Goal: Task Accomplishment & Management: Manage account settings

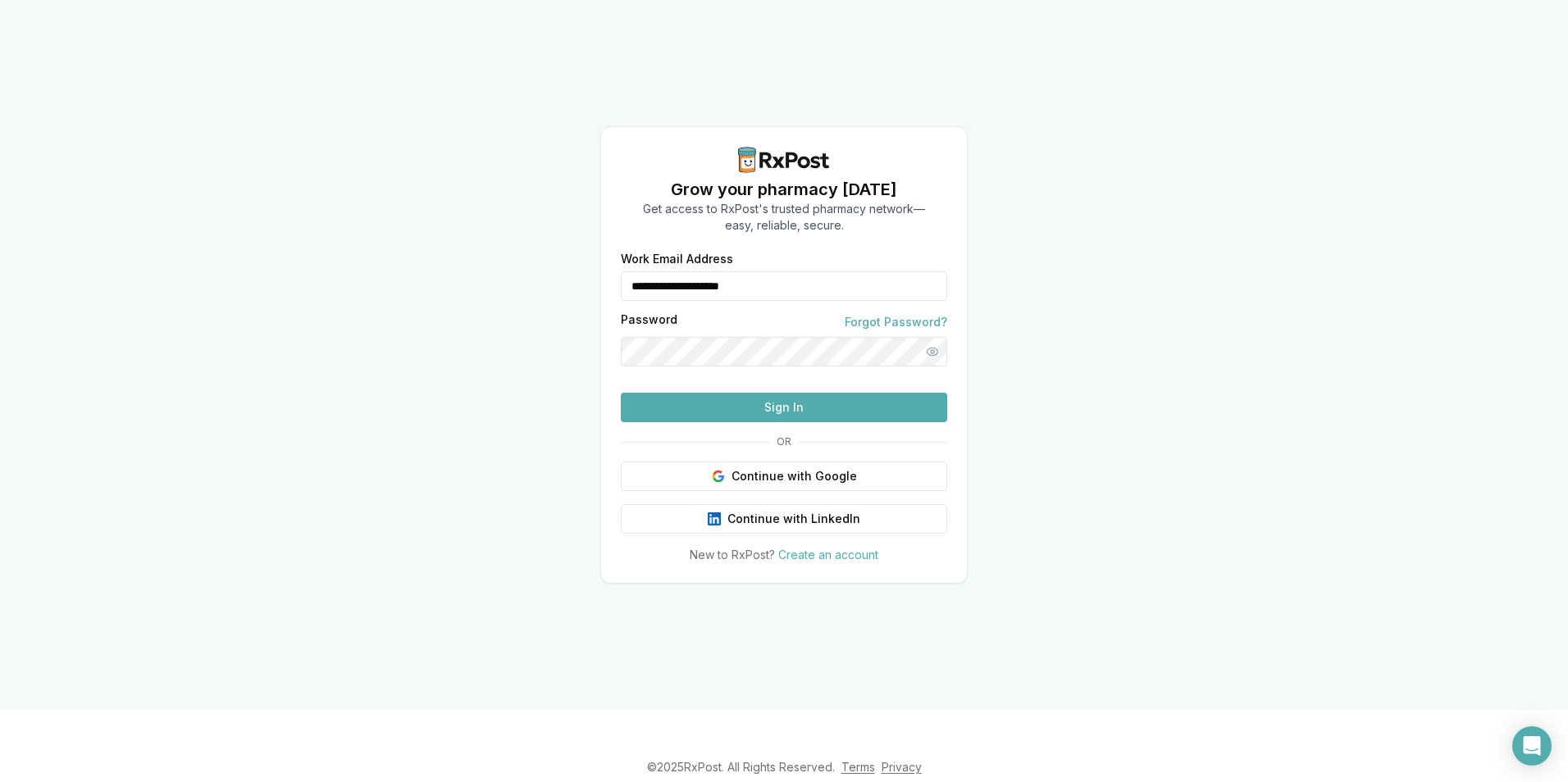
type input "**********"
click at [789, 422] on button "Sign In" at bounding box center [784, 407] width 326 height 29
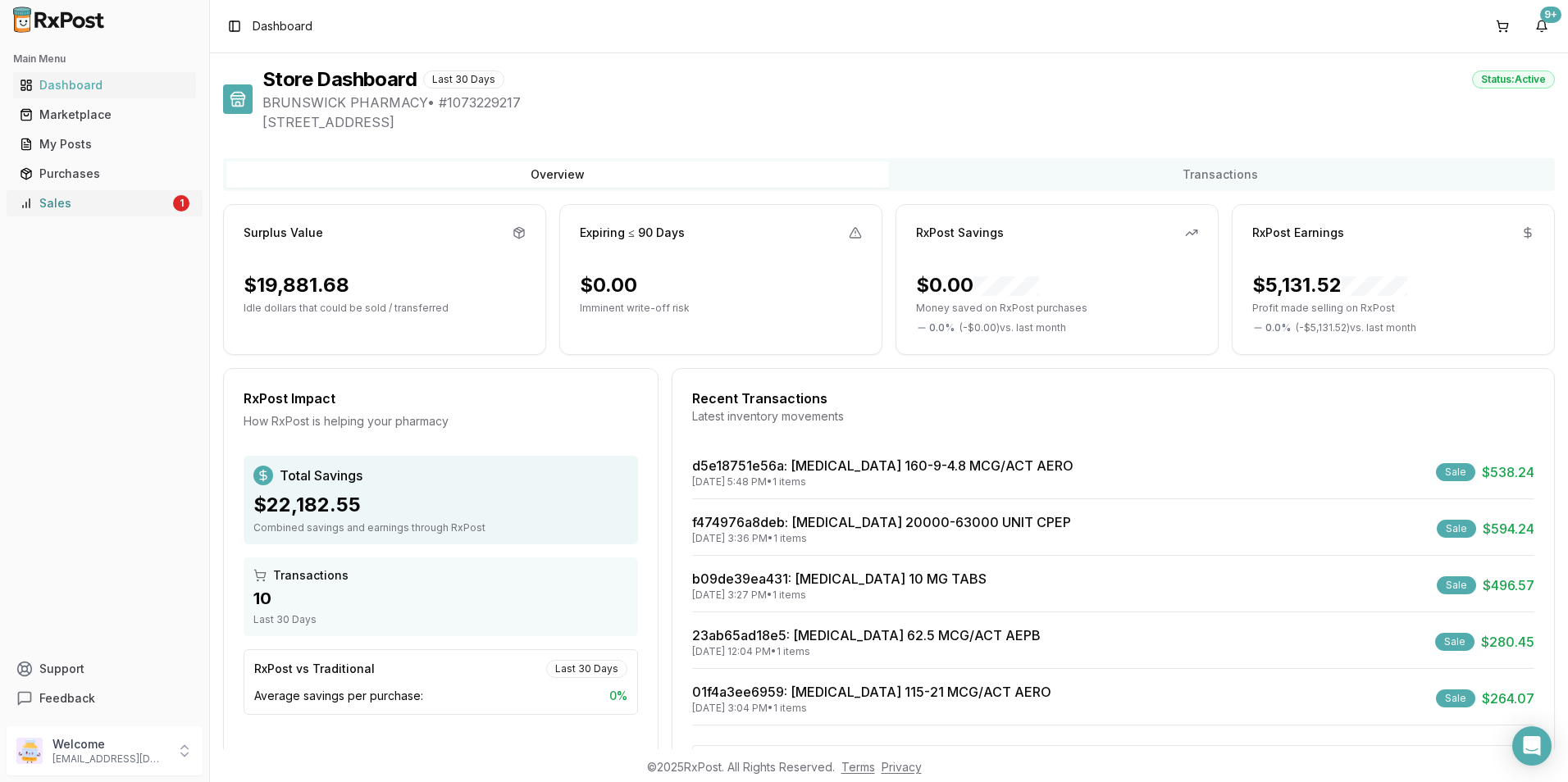
click at [119, 210] on div "Sales" at bounding box center [95, 203] width 150 height 16
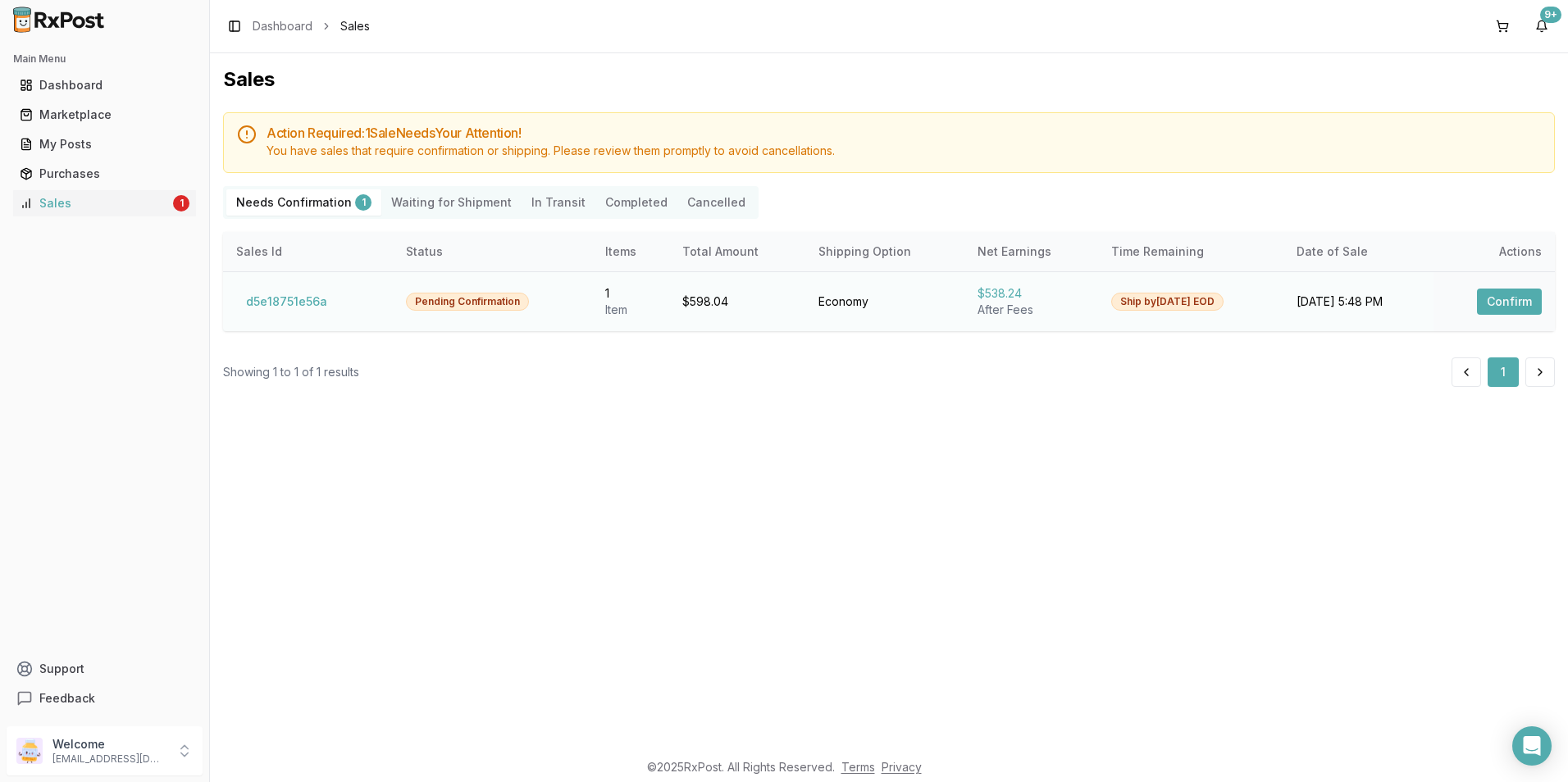
click at [1510, 299] on button "Confirm" at bounding box center [1509, 301] width 64 height 27
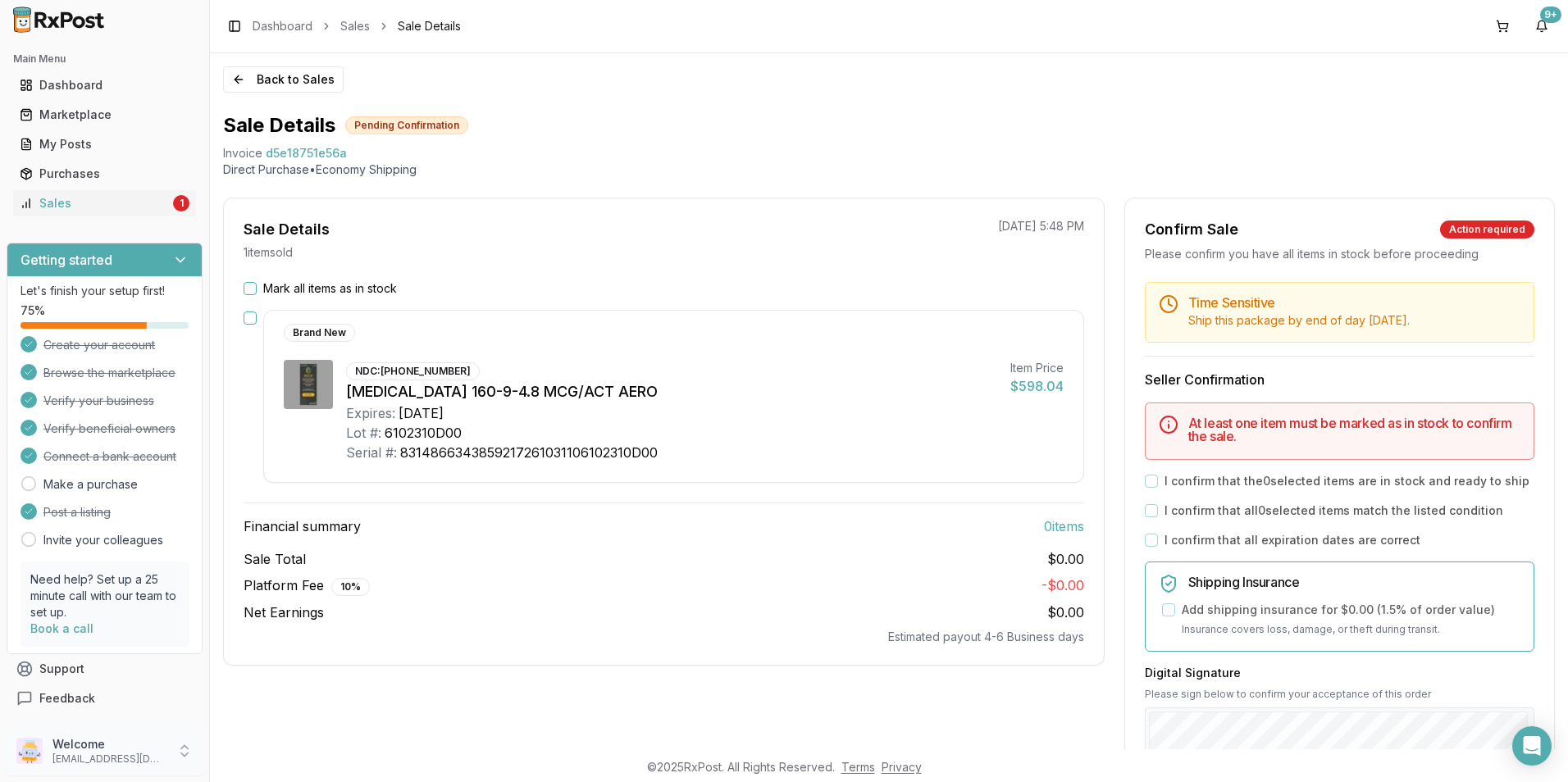
click at [82, 761] on p "alpesh_jiny@yahoo.com" at bounding box center [109, 759] width 114 height 13
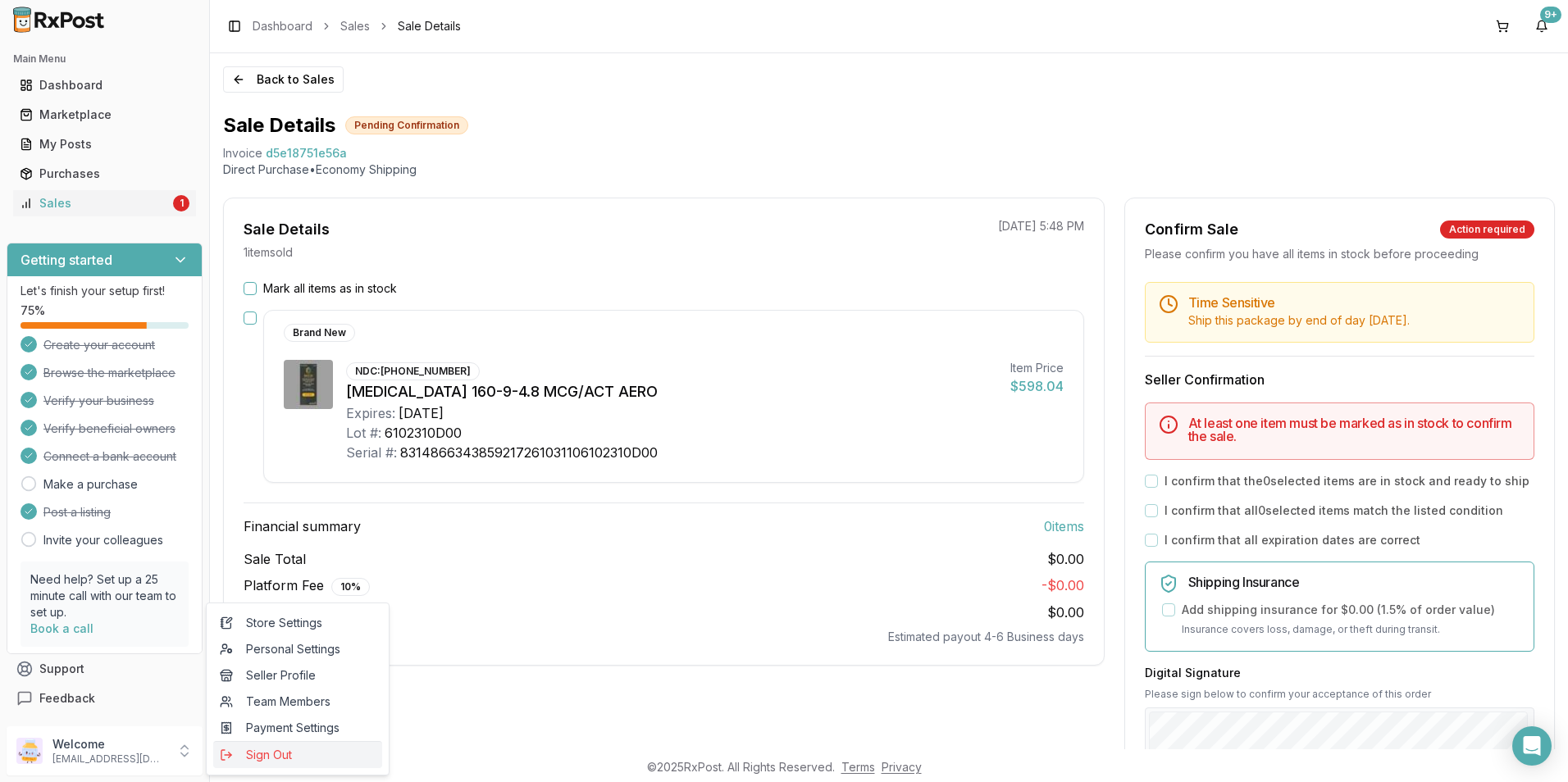
click at [246, 758] on span "Sign Out" at bounding box center [298, 755] width 155 height 16
